Goal: Transaction & Acquisition: Purchase product/service

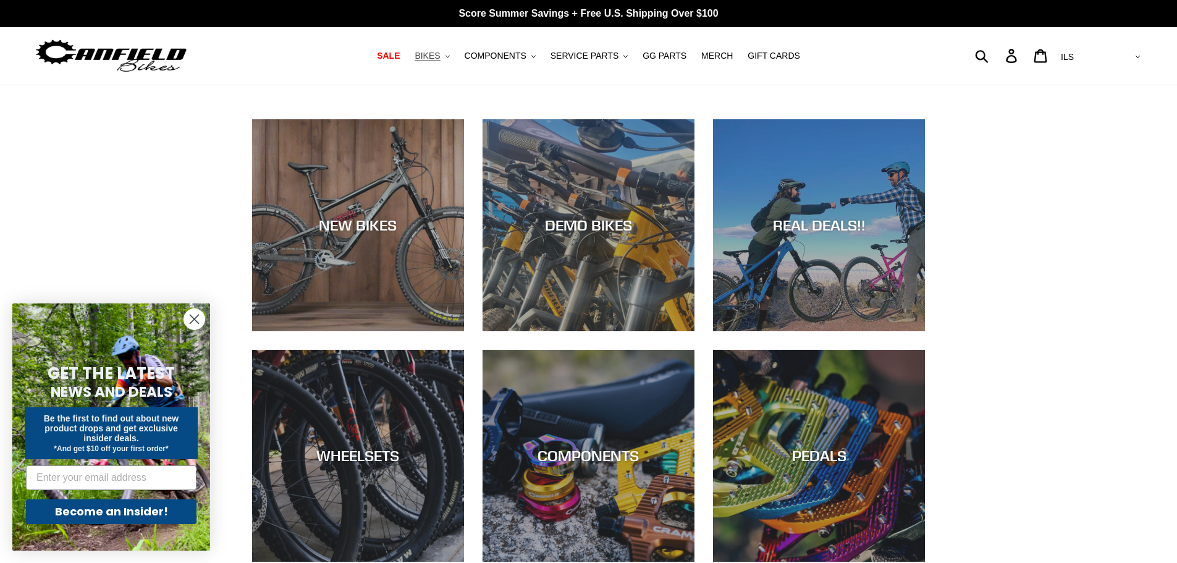
click at [455, 56] on button "BIKES .cls-1{fill:#231f20}" at bounding box center [432, 56] width 47 height 17
click at [536, 57] on button "COMPONENTS .cls-1{fill:#231f20}" at bounding box center [500, 56] width 83 height 17
click at [456, 53] on button "BIKES .cls-1{fill:#231f20}" at bounding box center [432, 56] width 47 height 17
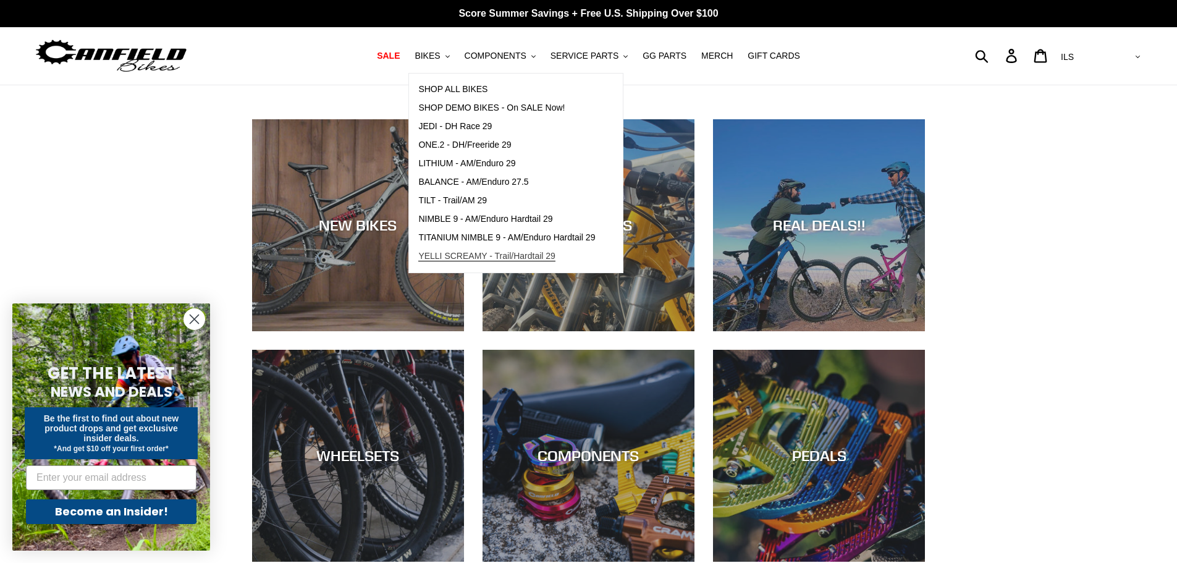
click at [496, 257] on span "YELLI SCREAMY - Trail/Hardtail 29" at bounding box center [486, 256] width 137 height 11
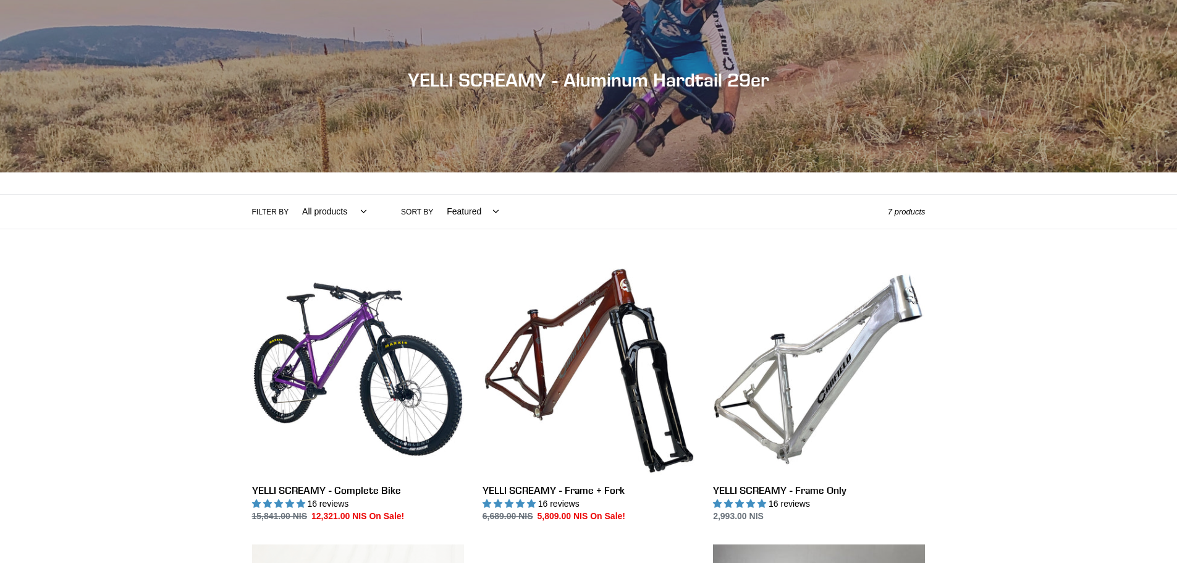
scroll to position [185, 0]
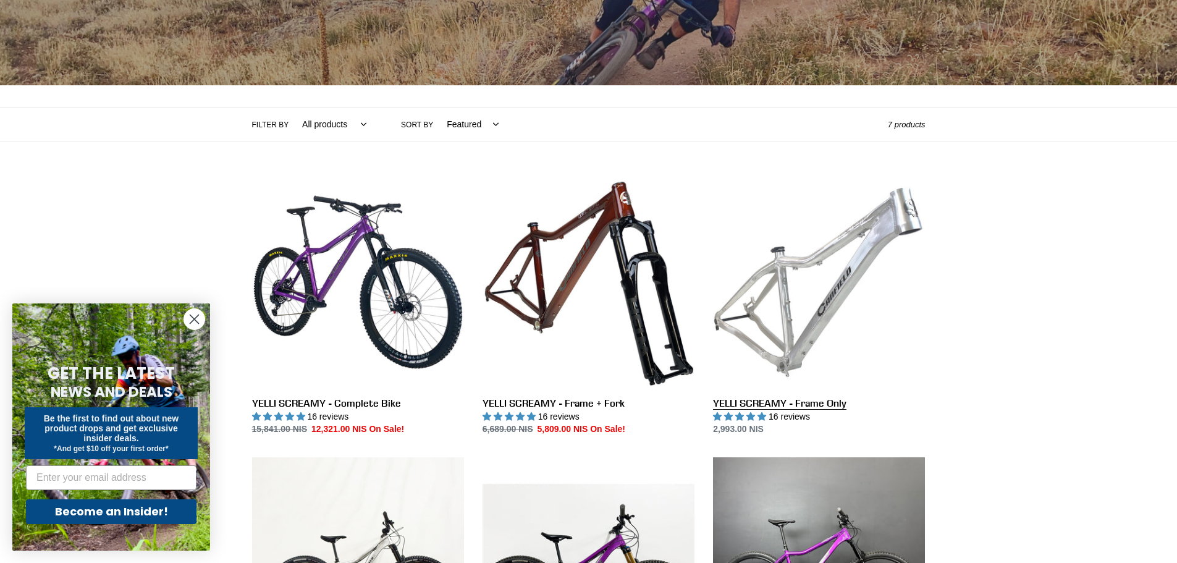
click at [802, 341] on link "YELLI SCREAMY - Frame Only" at bounding box center [819, 306] width 212 height 260
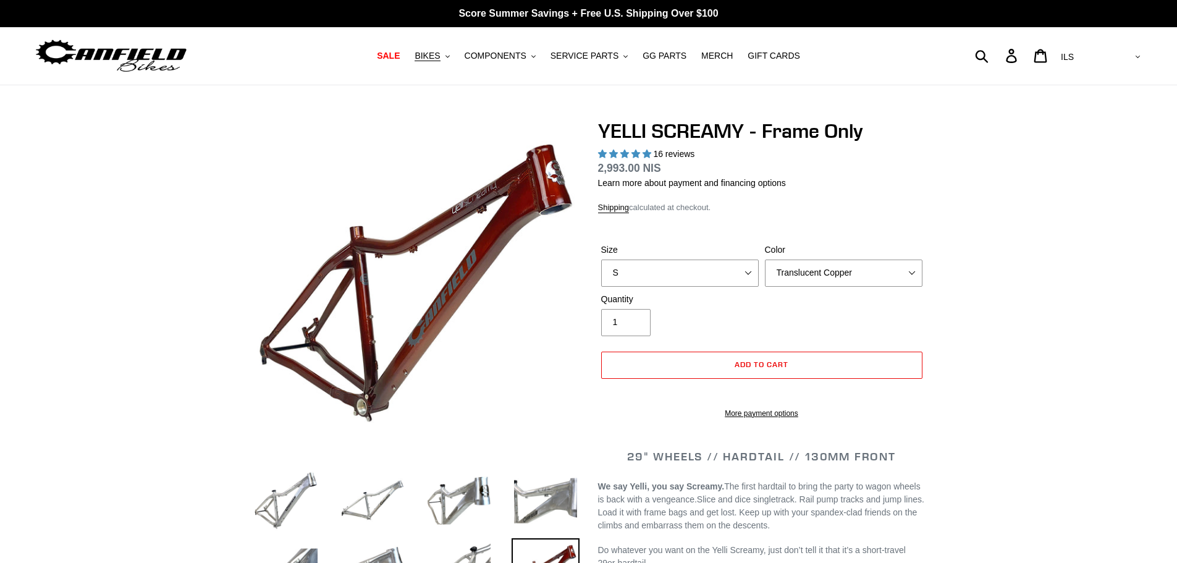
select select "highest-rating"
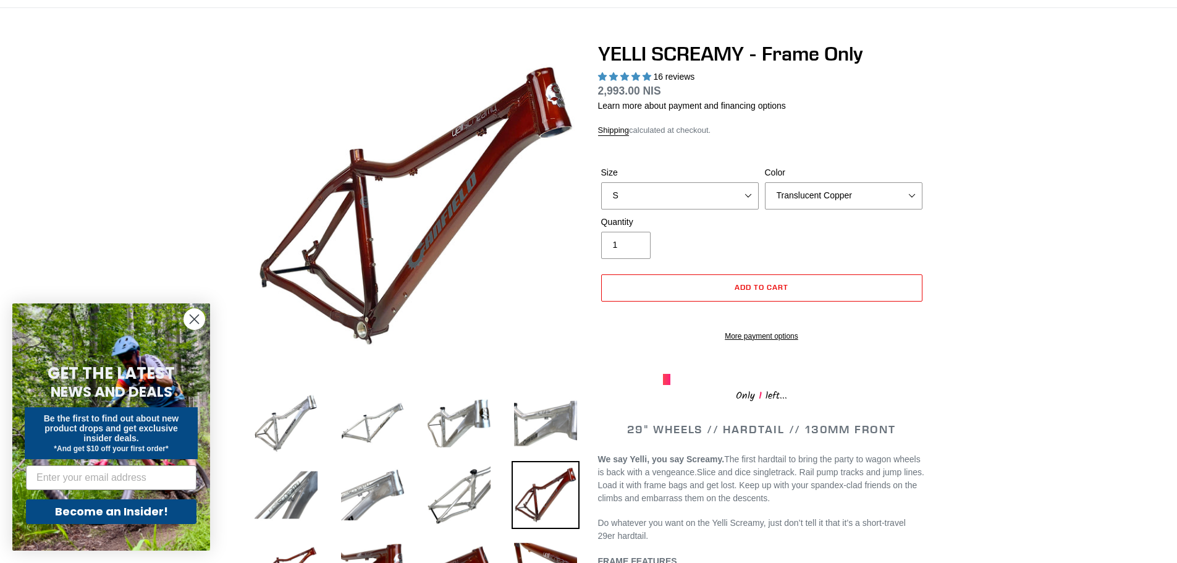
scroll to position [62, 0]
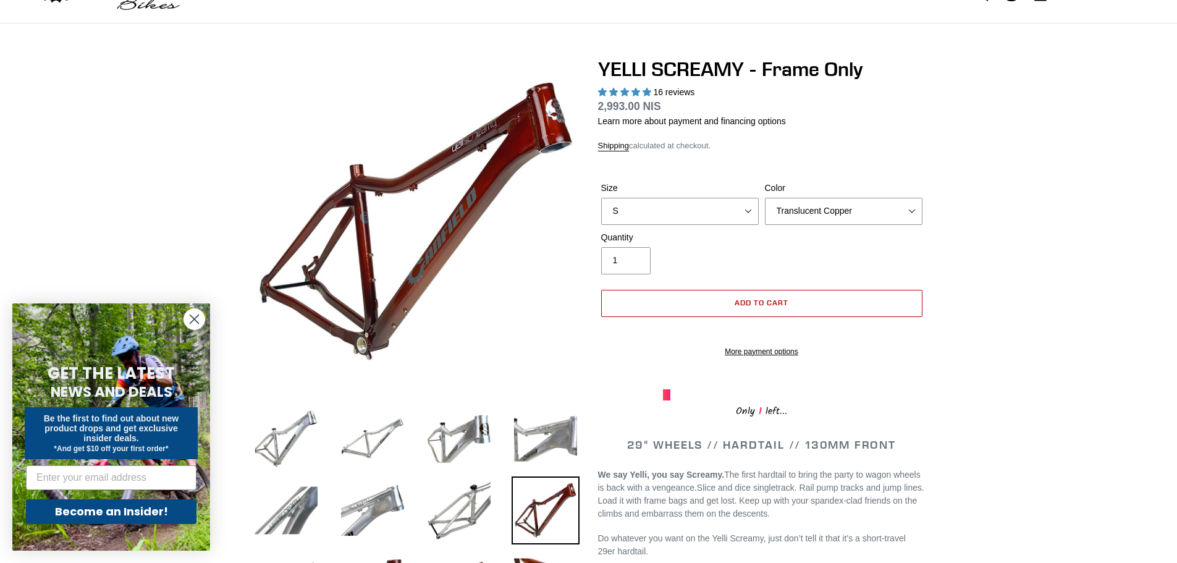
click at [768, 300] on span "Add to cart" at bounding box center [762, 302] width 54 height 9
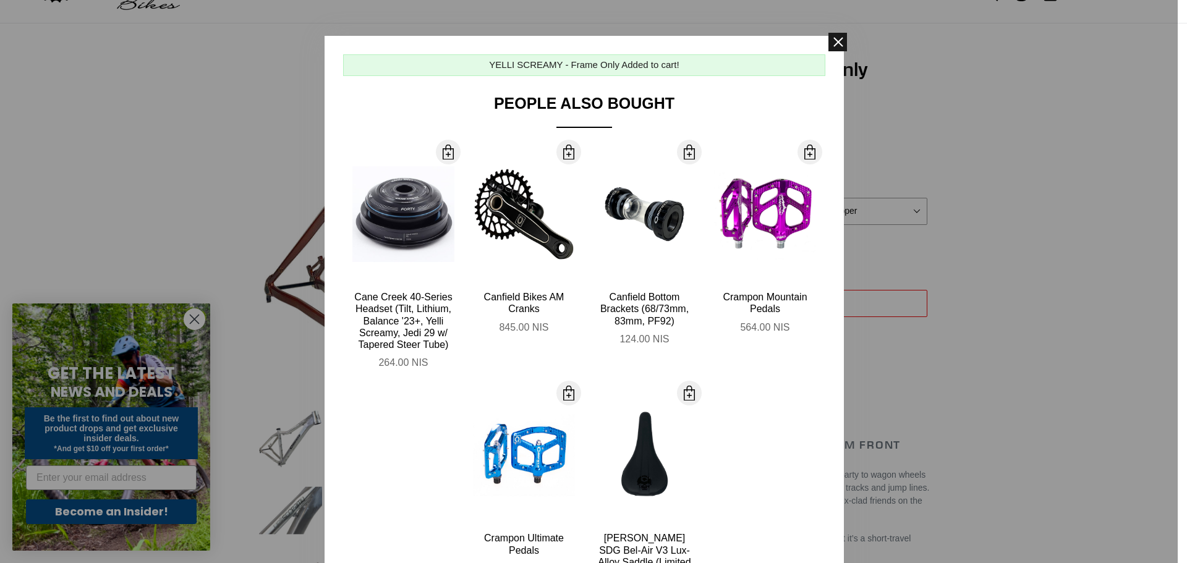
click at [830, 39] on span at bounding box center [837, 42] width 19 height 19
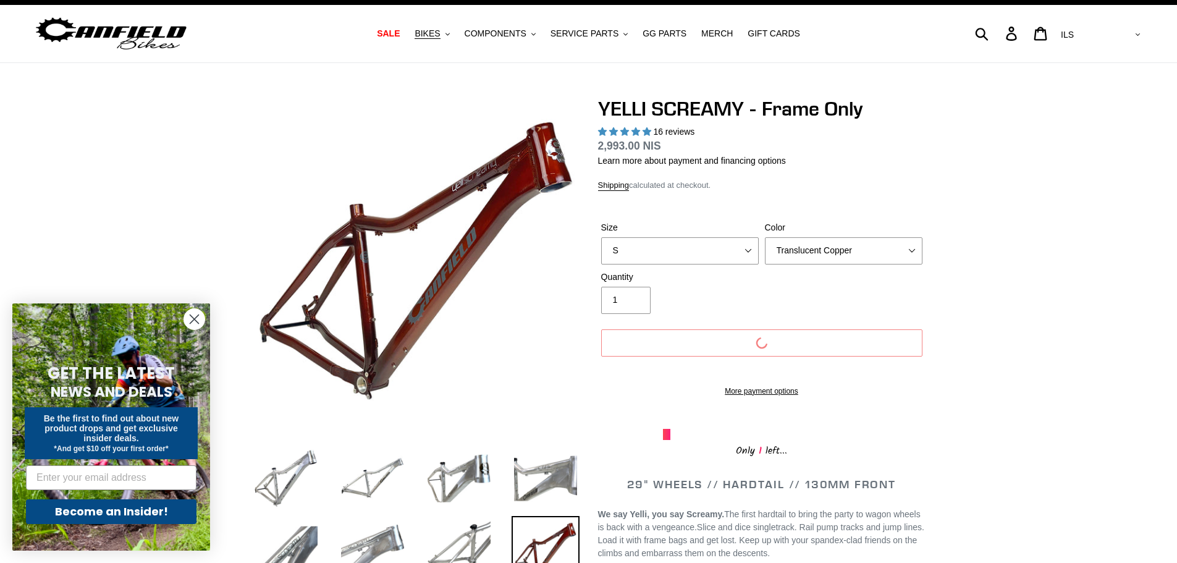
scroll to position [0, 0]
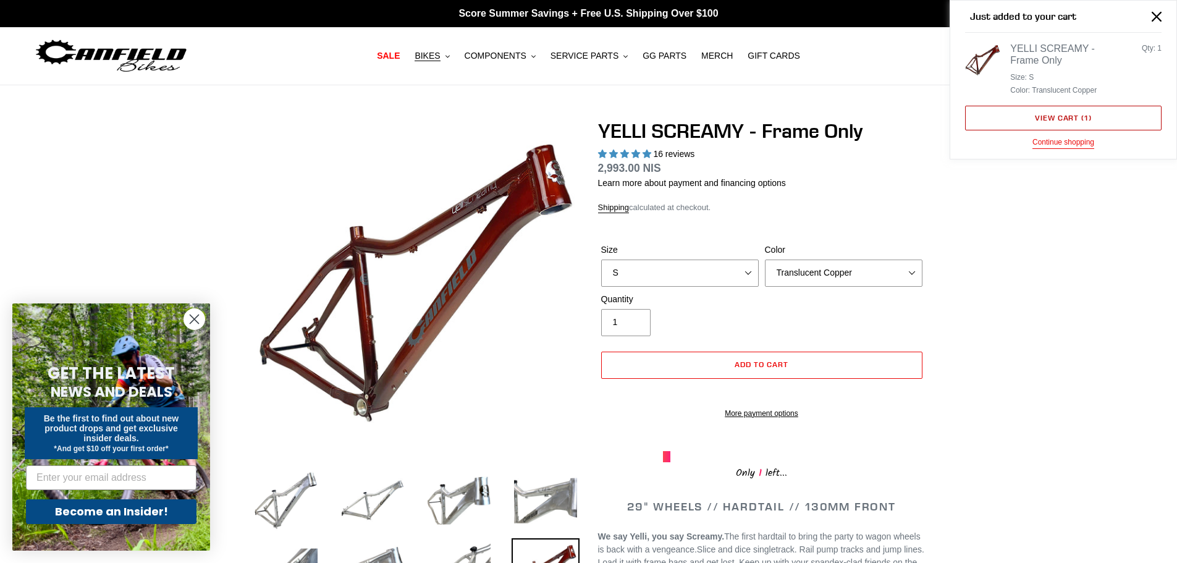
click at [1061, 118] on link "View cart ( 1 )" at bounding box center [1063, 118] width 197 height 25
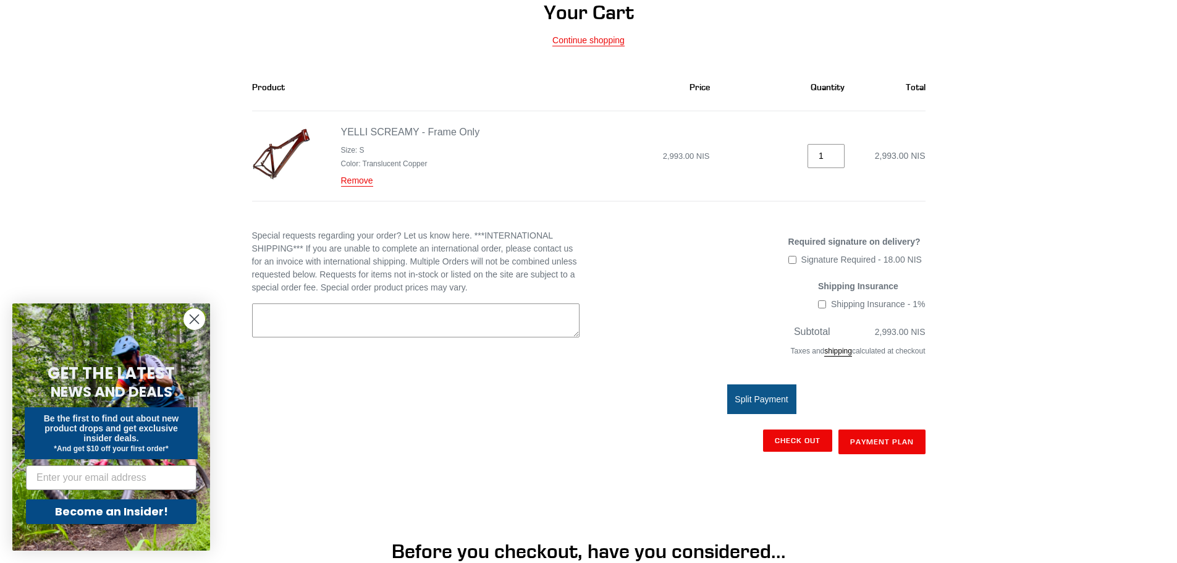
scroll to position [124, 0]
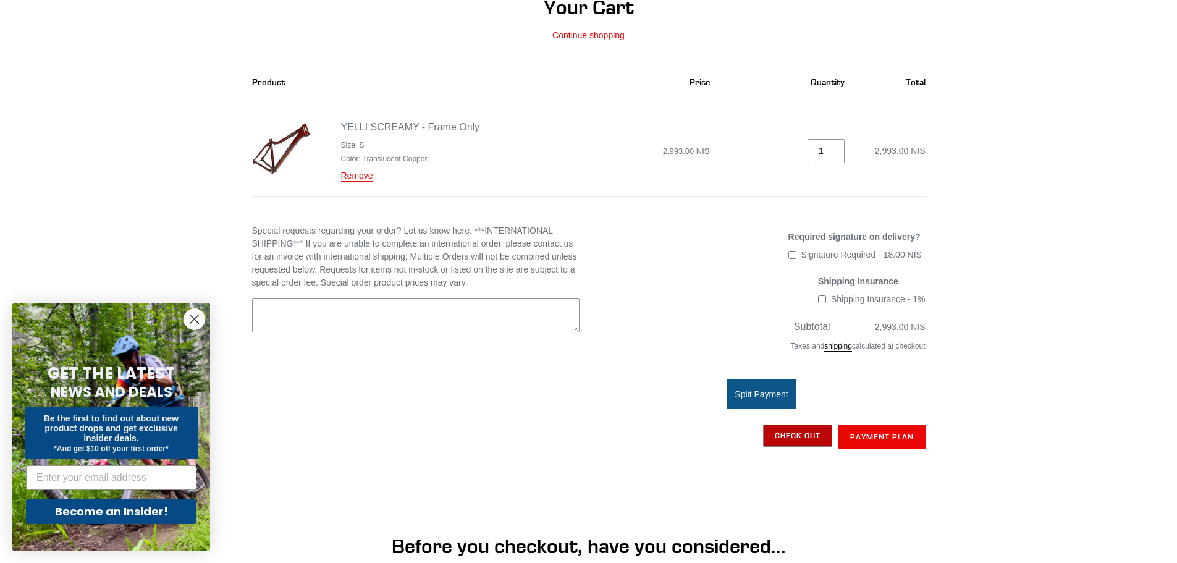
click at [797, 433] on input "Check out" at bounding box center [797, 436] width 69 height 22
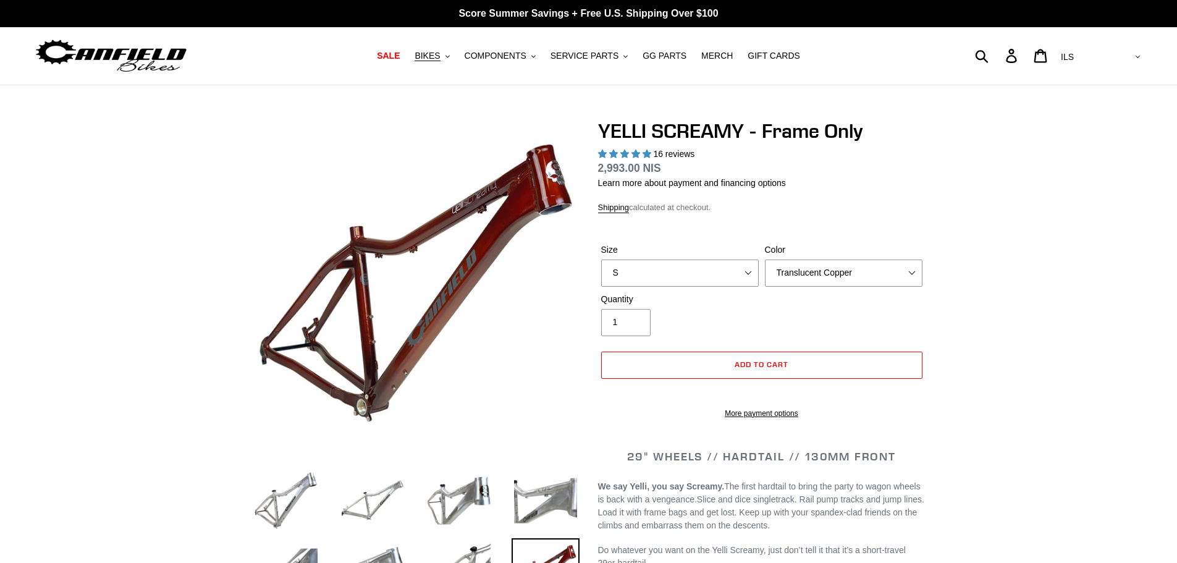
select select "highest-rating"
click at [745, 266] on select "S M L XL" at bounding box center [680, 273] width 158 height 27
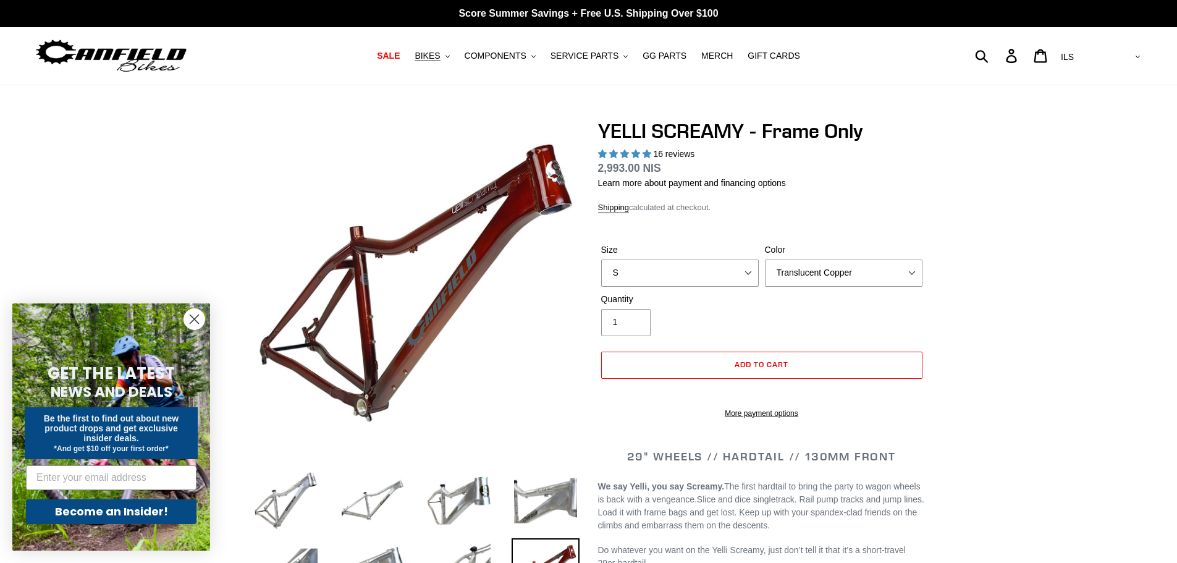
select select "L"
click at [601, 260] on select "S M L XL" at bounding box center [680, 273] width 158 height 27
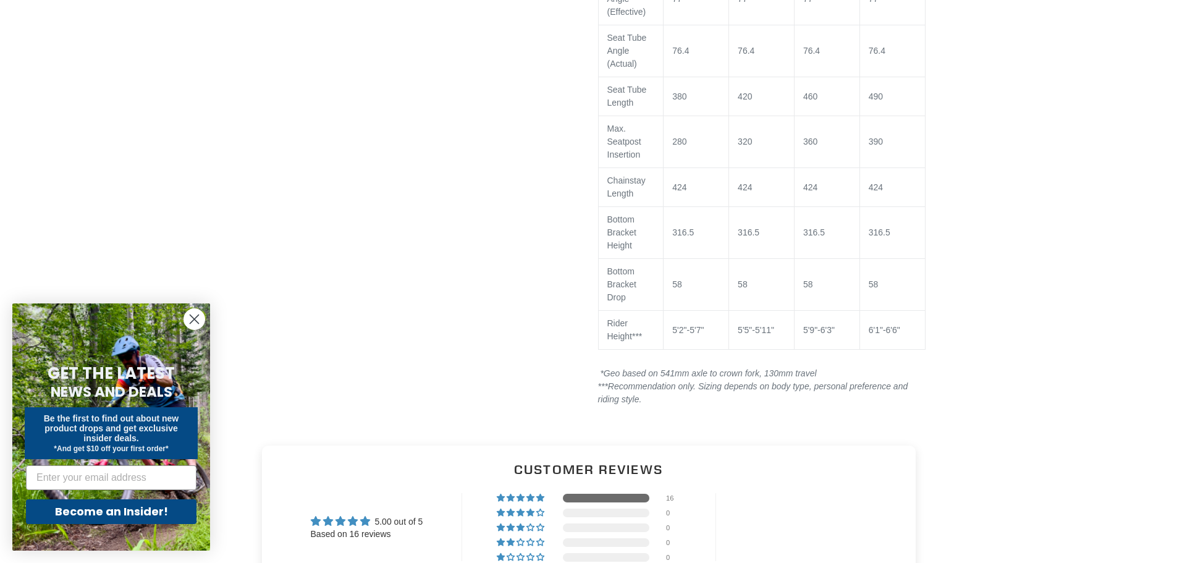
scroll to position [1236, 0]
